Goal: Information Seeking & Learning: Learn about a topic

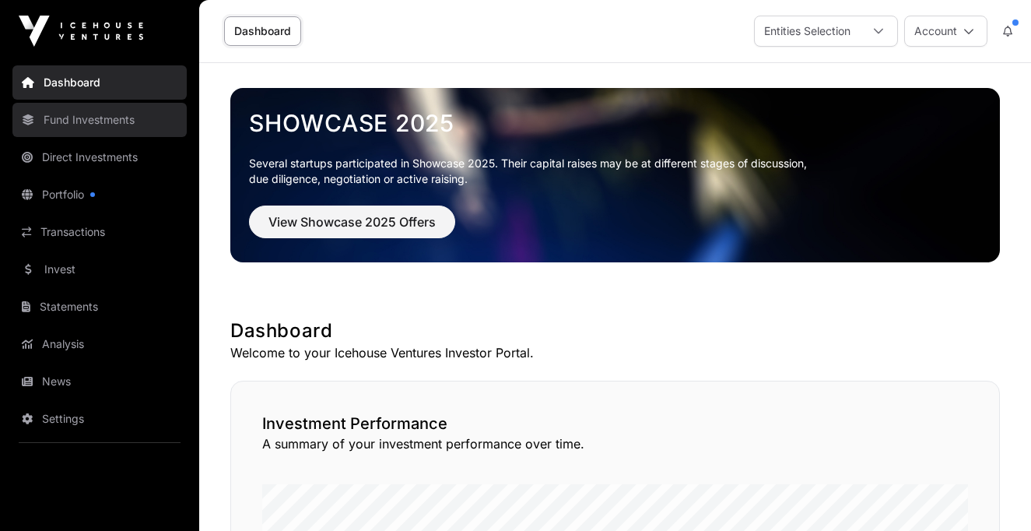
click at [89, 124] on link "Fund Investments" at bounding box center [99, 120] width 174 height 34
click at [89, 118] on link "Fund Investments" at bounding box center [99, 120] width 174 height 34
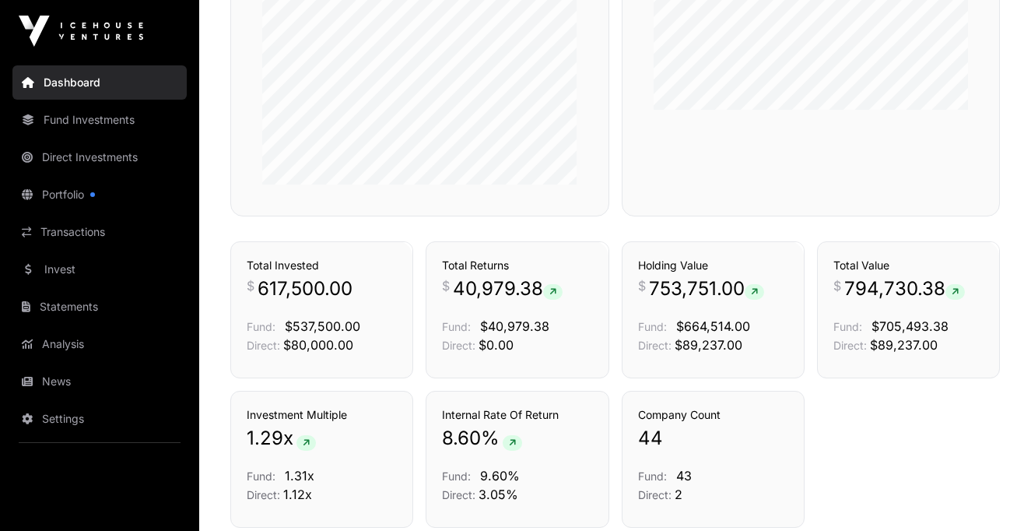
scroll to position [945, 0]
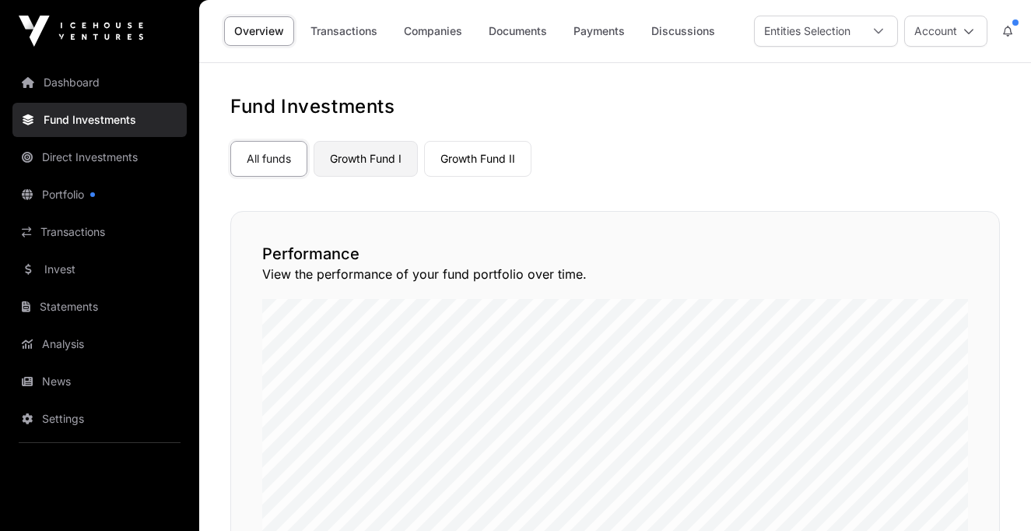
click at [358, 162] on link "Growth Fund I" at bounding box center [366, 159] width 104 height 36
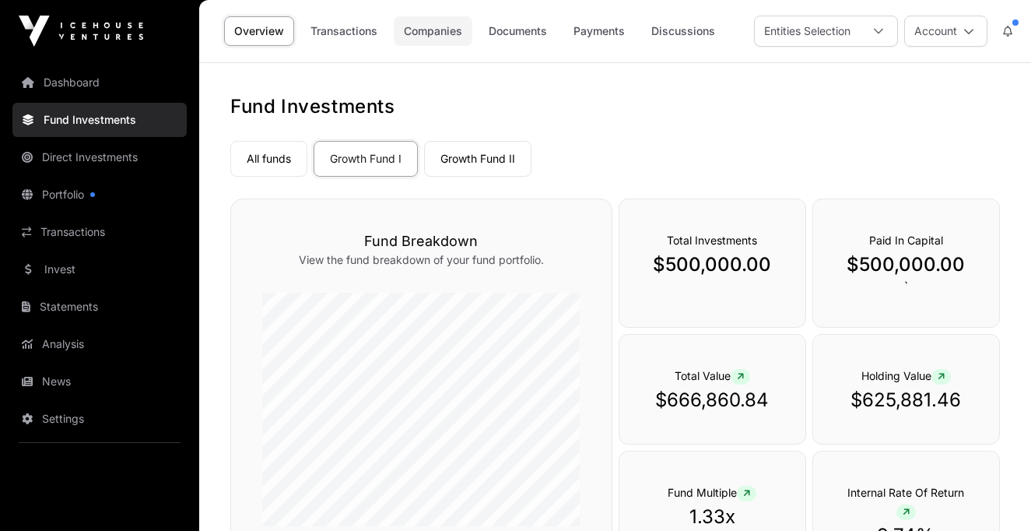
click at [422, 29] on link "Companies" at bounding box center [433, 31] width 79 height 30
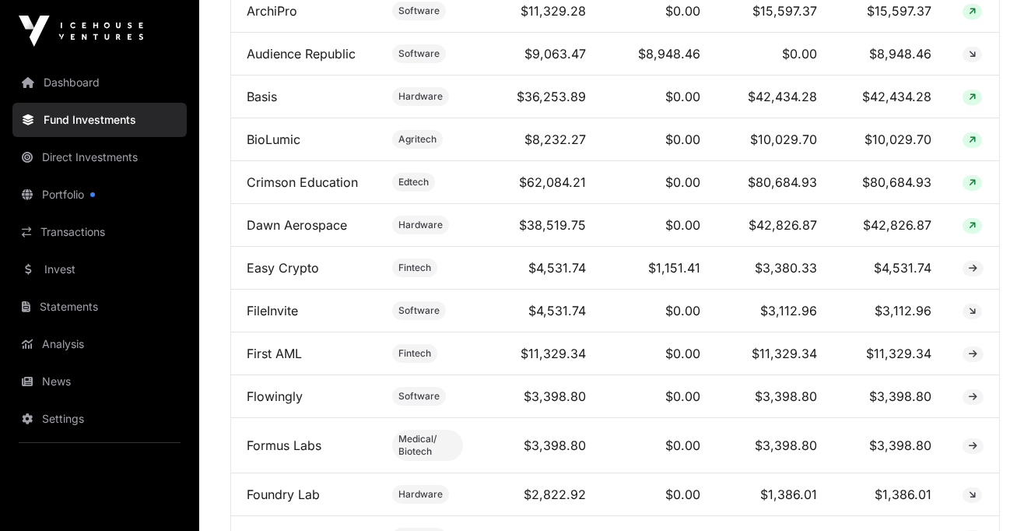
scroll to position [766, 0]
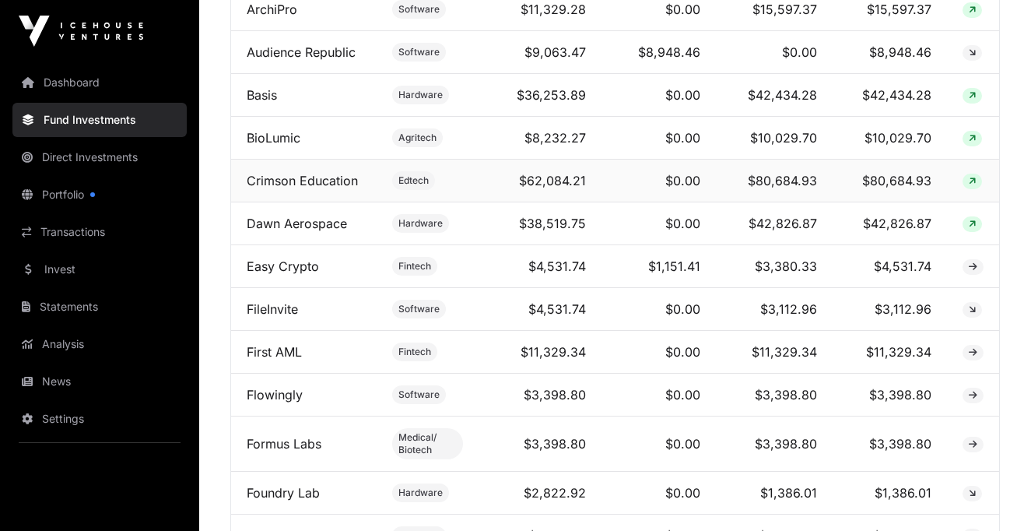
click at [966, 189] on span at bounding box center [971, 182] width 19 height 16
click at [975, 186] on icon at bounding box center [972, 181] width 7 height 9
click at [794, 199] on td "$80,684.93" at bounding box center [774, 181] width 117 height 43
click at [294, 188] on link "Crimson Education" at bounding box center [302, 181] width 111 height 16
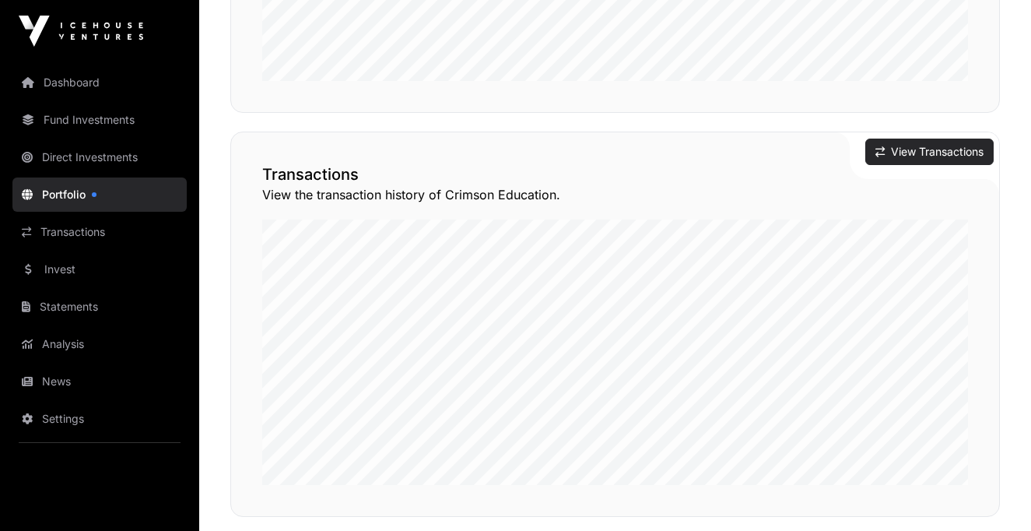
scroll to position [1074, 0]
click at [916, 139] on button "View Transactions" at bounding box center [929, 152] width 128 height 26
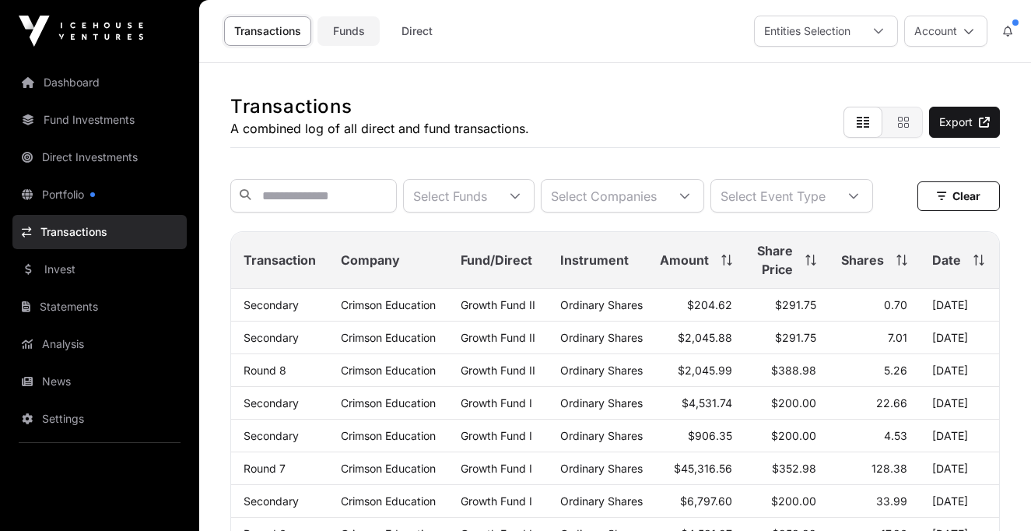
click at [352, 30] on link "Funds" at bounding box center [348, 31] width 62 height 30
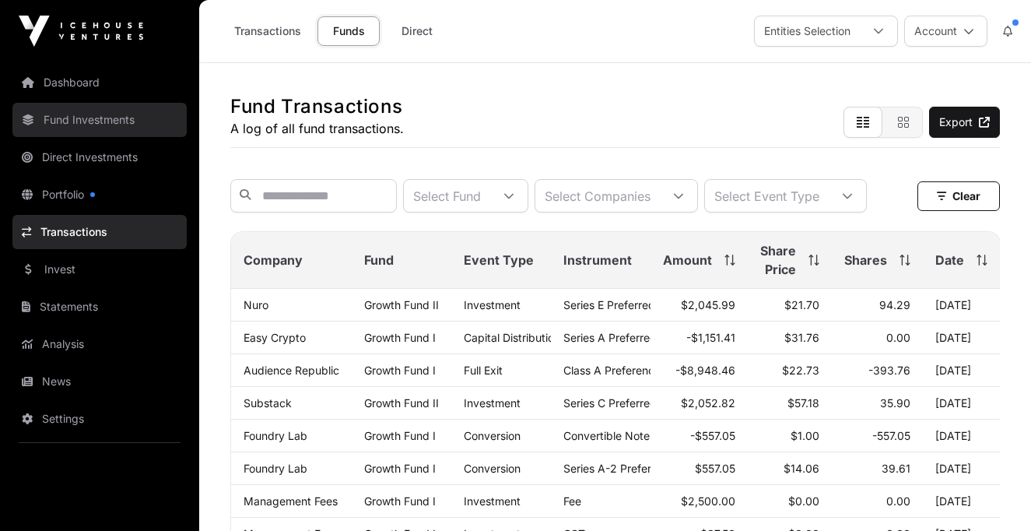
click at [70, 122] on link "Fund Investments" at bounding box center [99, 120] width 174 height 34
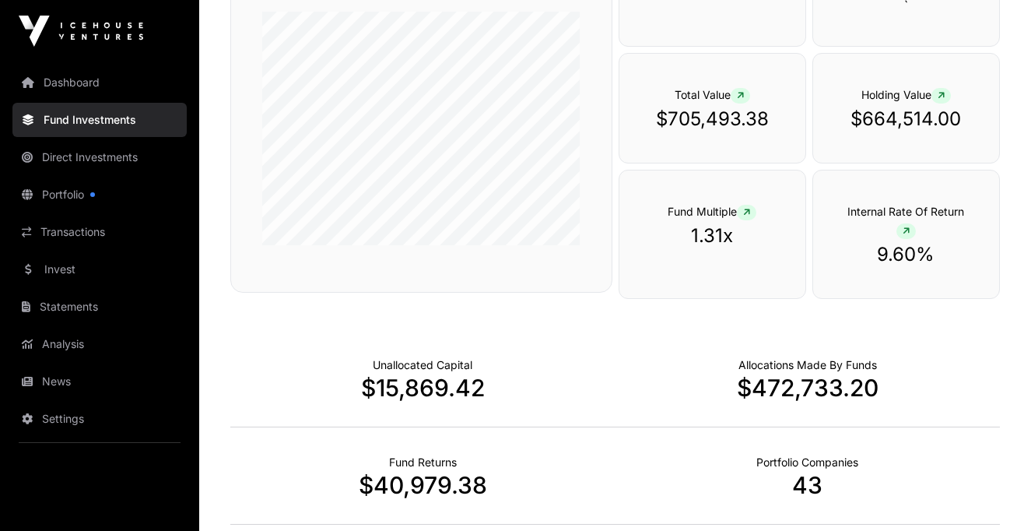
scroll to position [688, 0]
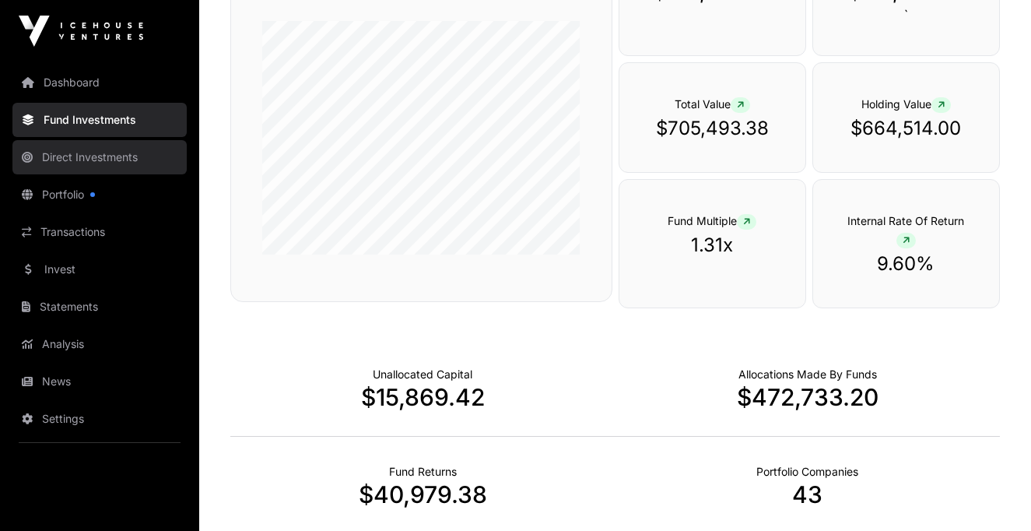
click at [66, 153] on link "Direct Investments" at bounding box center [99, 157] width 174 height 34
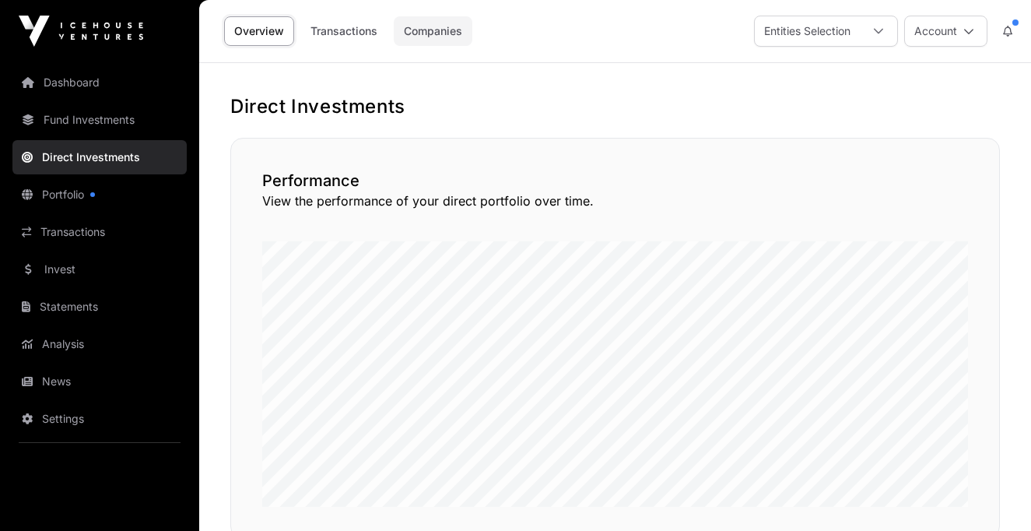
click at [423, 28] on link "Companies" at bounding box center [433, 31] width 79 height 30
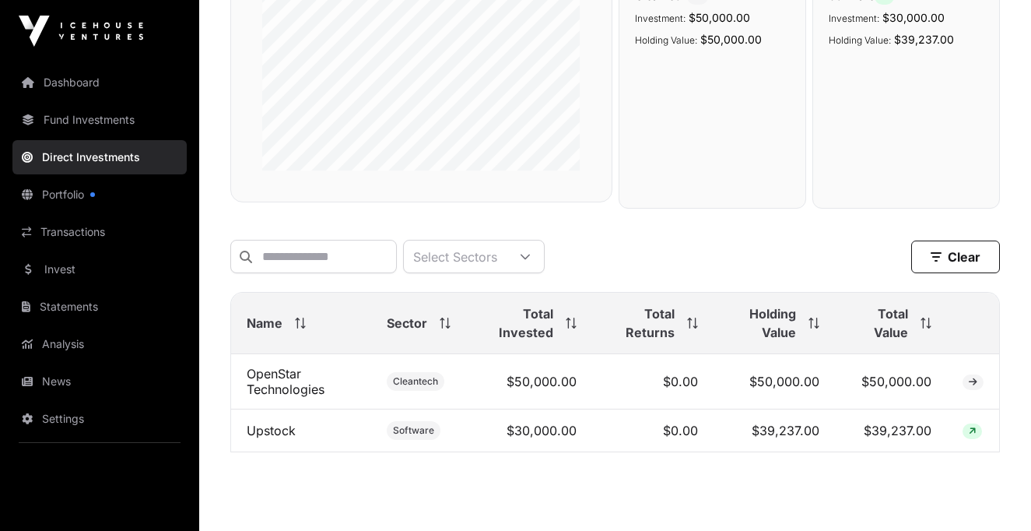
scroll to position [303, 0]
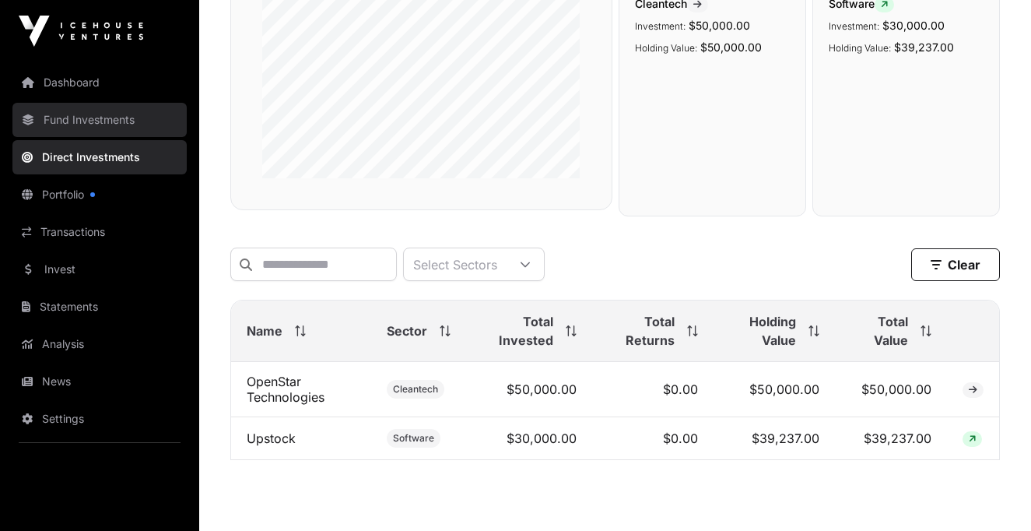
click at [75, 117] on link "Fund Investments" at bounding box center [99, 120] width 174 height 34
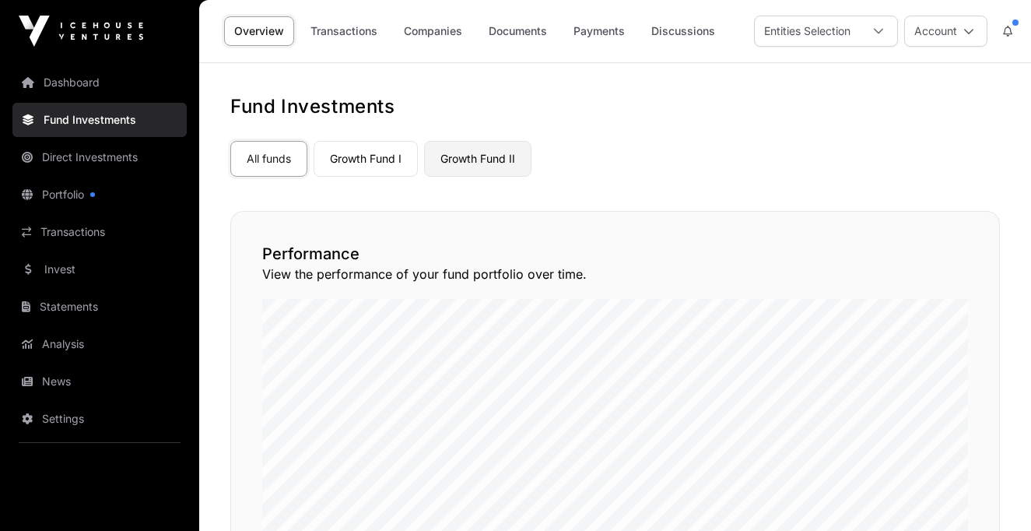
click at [490, 161] on link "Growth Fund II" at bounding box center [477, 159] width 107 height 36
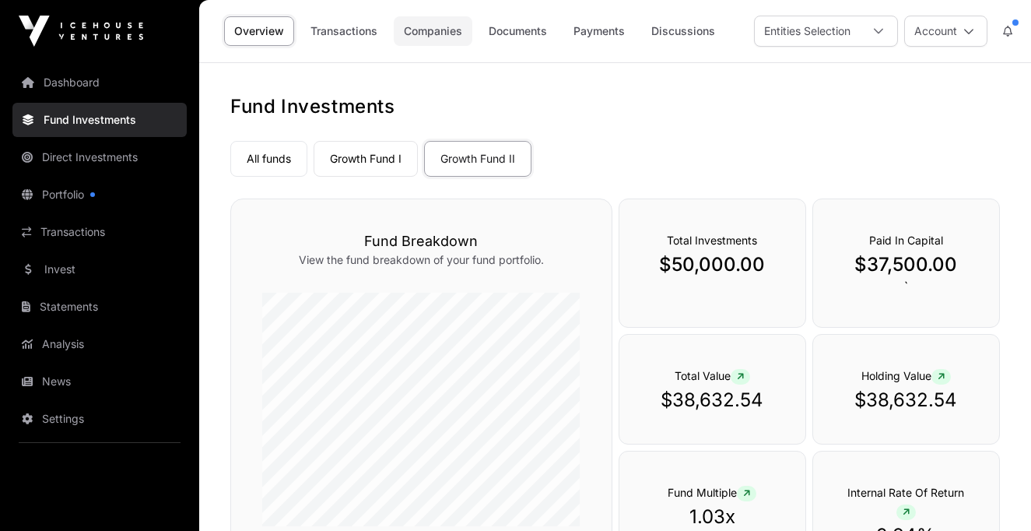
click at [440, 29] on link "Companies" at bounding box center [433, 31] width 79 height 30
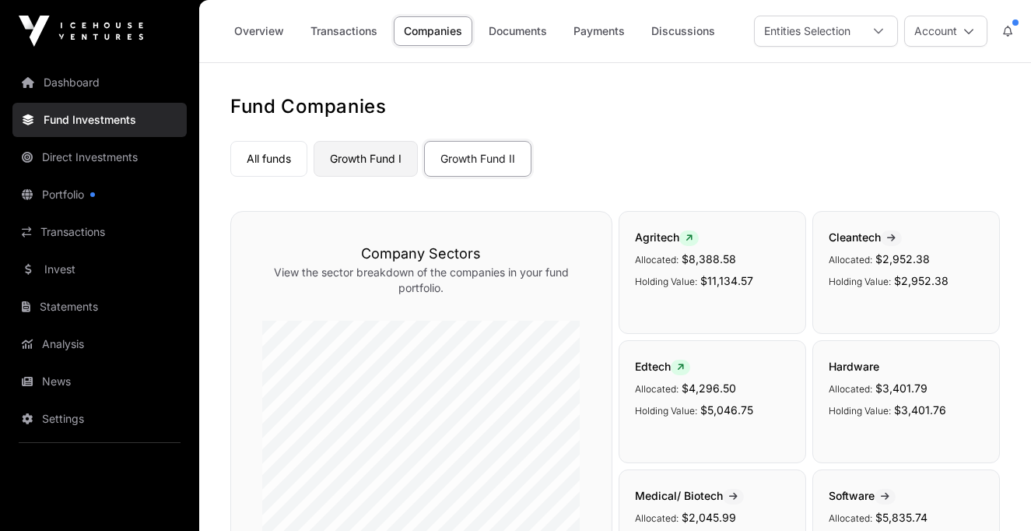
click at [366, 155] on link "Growth Fund I" at bounding box center [366, 159] width 104 height 36
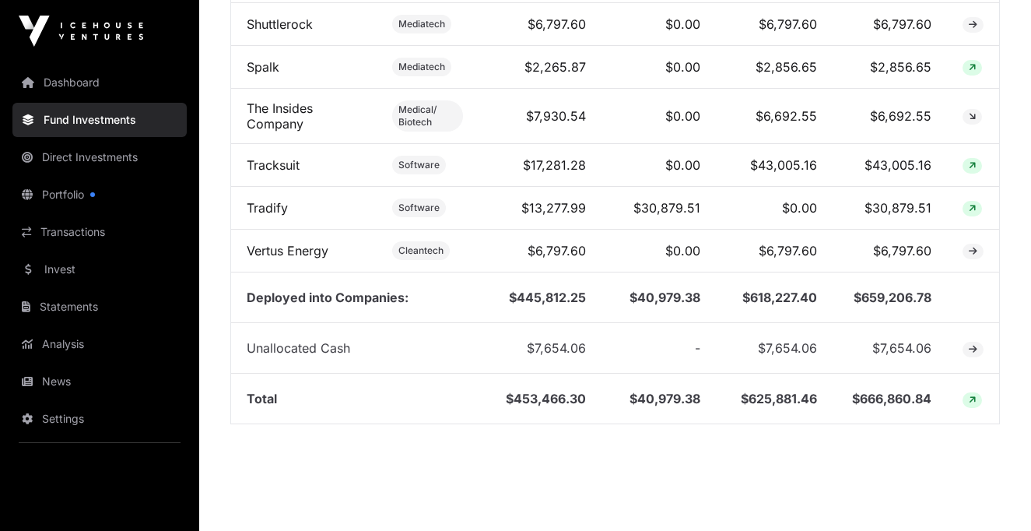
scroll to position [1902, 0]
